Goal: Information Seeking & Learning: Learn about a topic

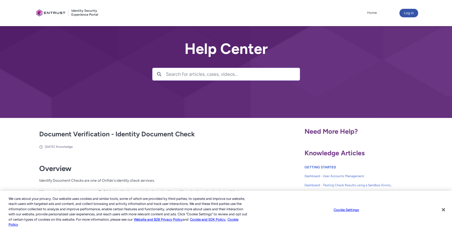
click at [223, 77] on input "Search for articles, cases, videos..." at bounding box center [233, 74] width 134 height 12
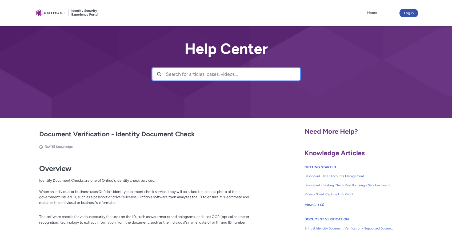
click at [223, 77] on input "Search for articles, cases, videos..." at bounding box center [233, 74] width 134 height 12
click at [233, 78] on input "Search for articles, cases, videos..." at bounding box center [233, 74] width 134 height 12
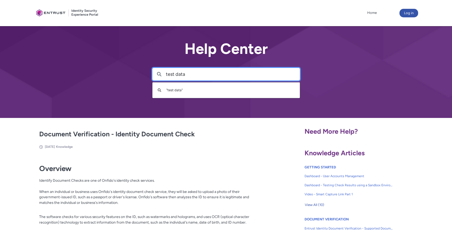
type input "test data"
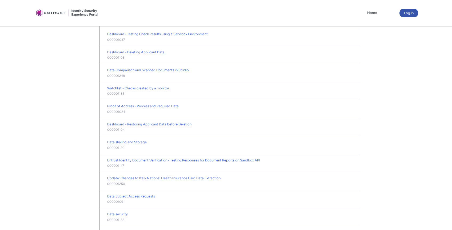
scroll to position [152, 0]
click at [166, 105] on span "Proof of Address - Process and Required Data" at bounding box center [142, 105] width 71 height 4
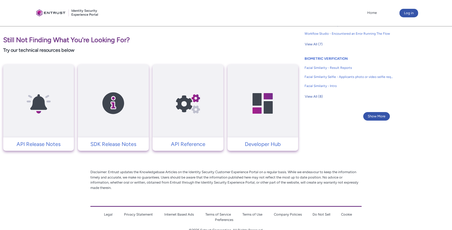
scroll to position [382, 0]
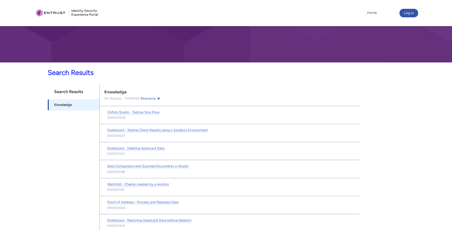
scroll to position [58, 0]
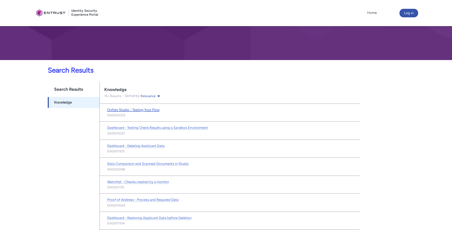
click at [146, 110] on span "Onfido Studio - Testing Your Flow" at bounding box center [133, 110] width 52 height 4
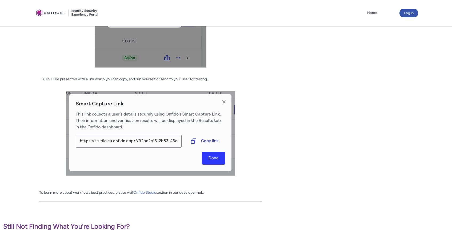
scroll to position [671, 0]
